Goal: Information Seeking & Learning: Check status

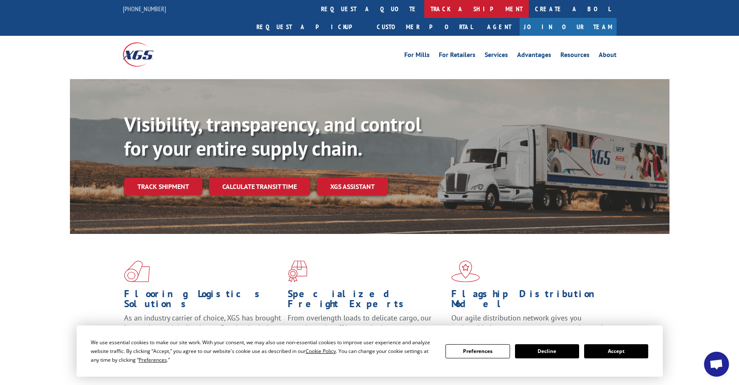
click at [425, 12] on link "track a shipment" at bounding box center [477, 9] width 105 height 18
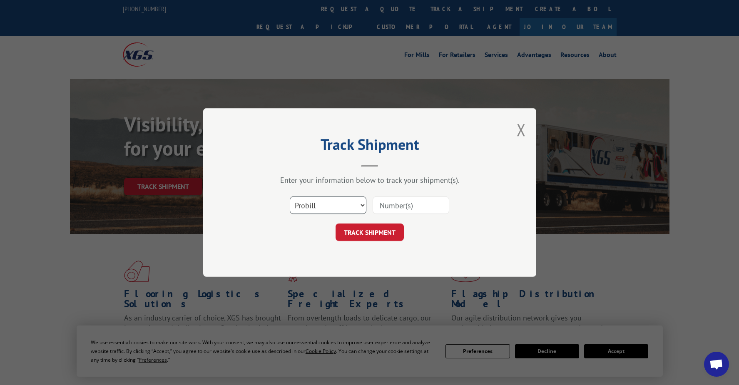
click at [312, 207] on select "Select category... Probill BOL PO" at bounding box center [328, 205] width 77 height 17
select select "bol"
click at [290, 197] on select "Select category... Probill BOL PO" at bounding box center [328, 205] width 77 height 17
click at [395, 201] on input at bounding box center [411, 205] width 77 height 17
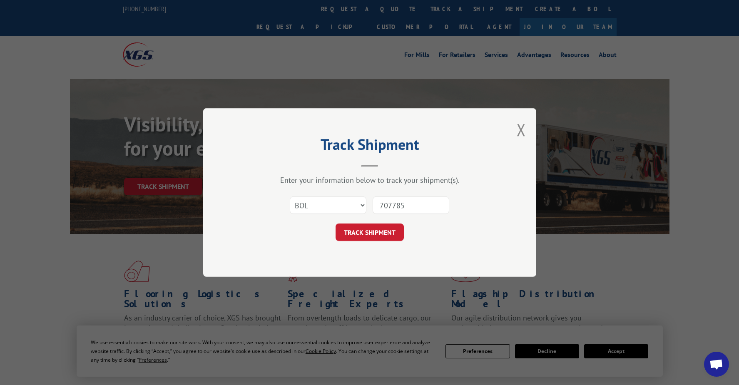
type input "7077857"
click button "TRACK SHIPMENT" at bounding box center [370, 232] width 68 height 17
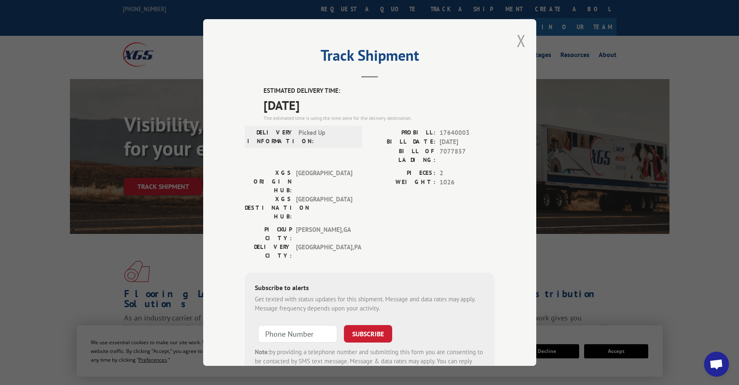
click at [517, 43] on button "Close modal" at bounding box center [521, 41] width 9 height 22
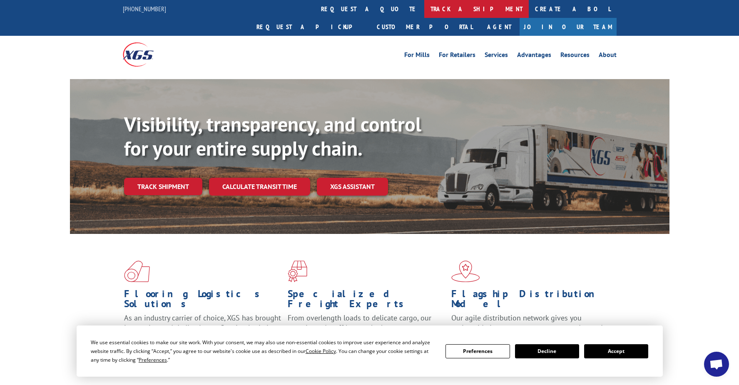
click at [425, 8] on link "track a shipment" at bounding box center [477, 9] width 105 height 18
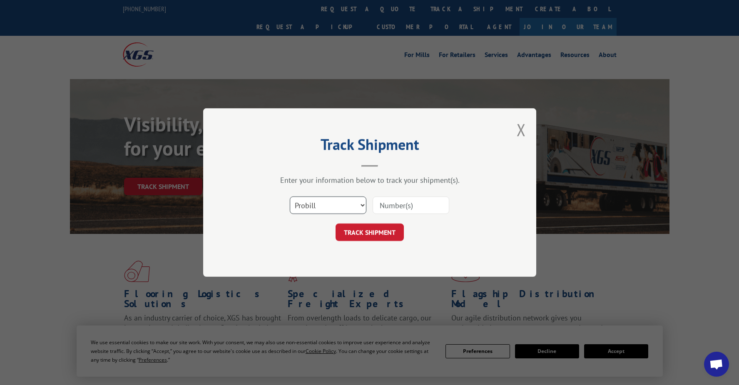
click at [330, 205] on select "Select category... Probill BOL PO" at bounding box center [328, 205] width 77 height 17
select select "bol"
click at [290, 197] on select "Select category... Probill BOL PO" at bounding box center [328, 205] width 77 height 17
click at [387, 205] on input at bounding box center [411, 205] width 77 height 17
type input "7078365"
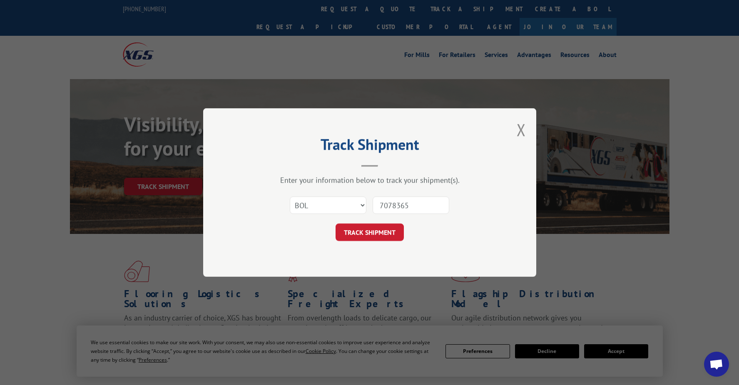
click button "TRACK SHIPMENT" at bounding box center [370, 232] width 68 height 17
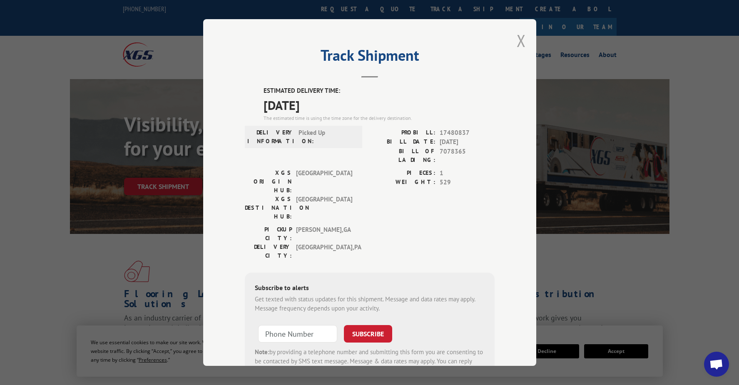
click at [517, 48] on button "Close modal" at bounding box center [521, 41] width 9 height 22
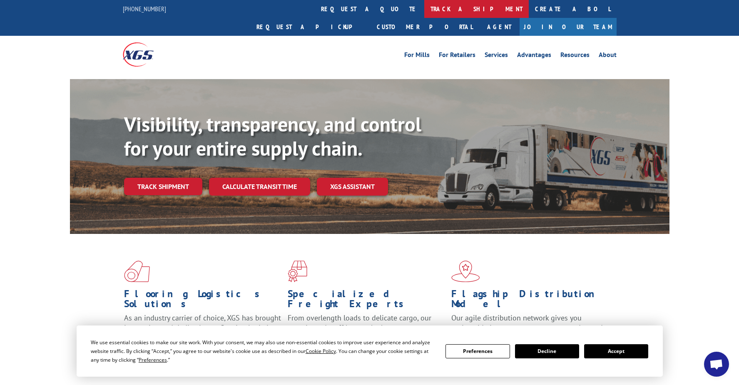
click at [425, 8] on link "track a shipment" at bounding box center [477, 9] width 105 height 18
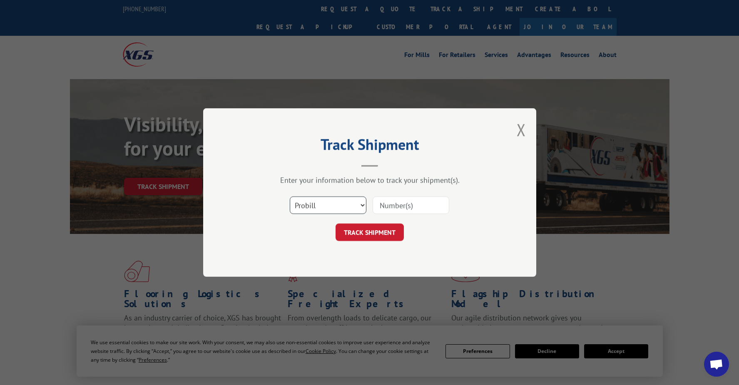
click at [309, 205] on select "Select category... Probill BOL PO" at bounding box center [328, 205] width 77 height 17
select select "bol"
click at [290, 197] on select "Select category... Probill BOL PO" at bounding box center [328, 205] width 77 height 17
click at [391, 209] on input at bounding box center [411, 205] width 77 height 17
type input "7058026"
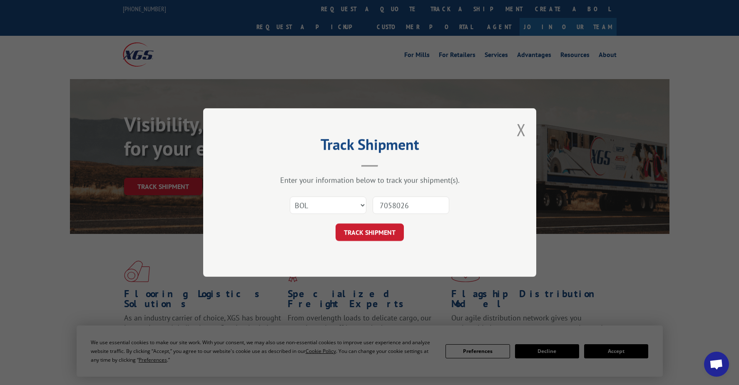
click button "TRACK SHIPMENT" at bounding box center [370, 232] width 68 height 17
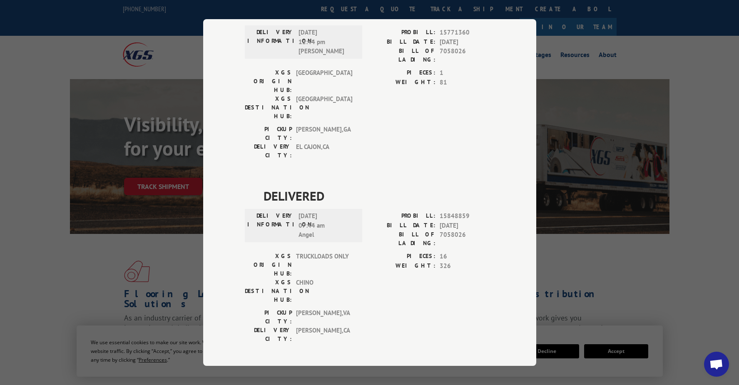
scroll to position [284, 0]
